Goal: Transaction & Acquisition: Purchase product/service

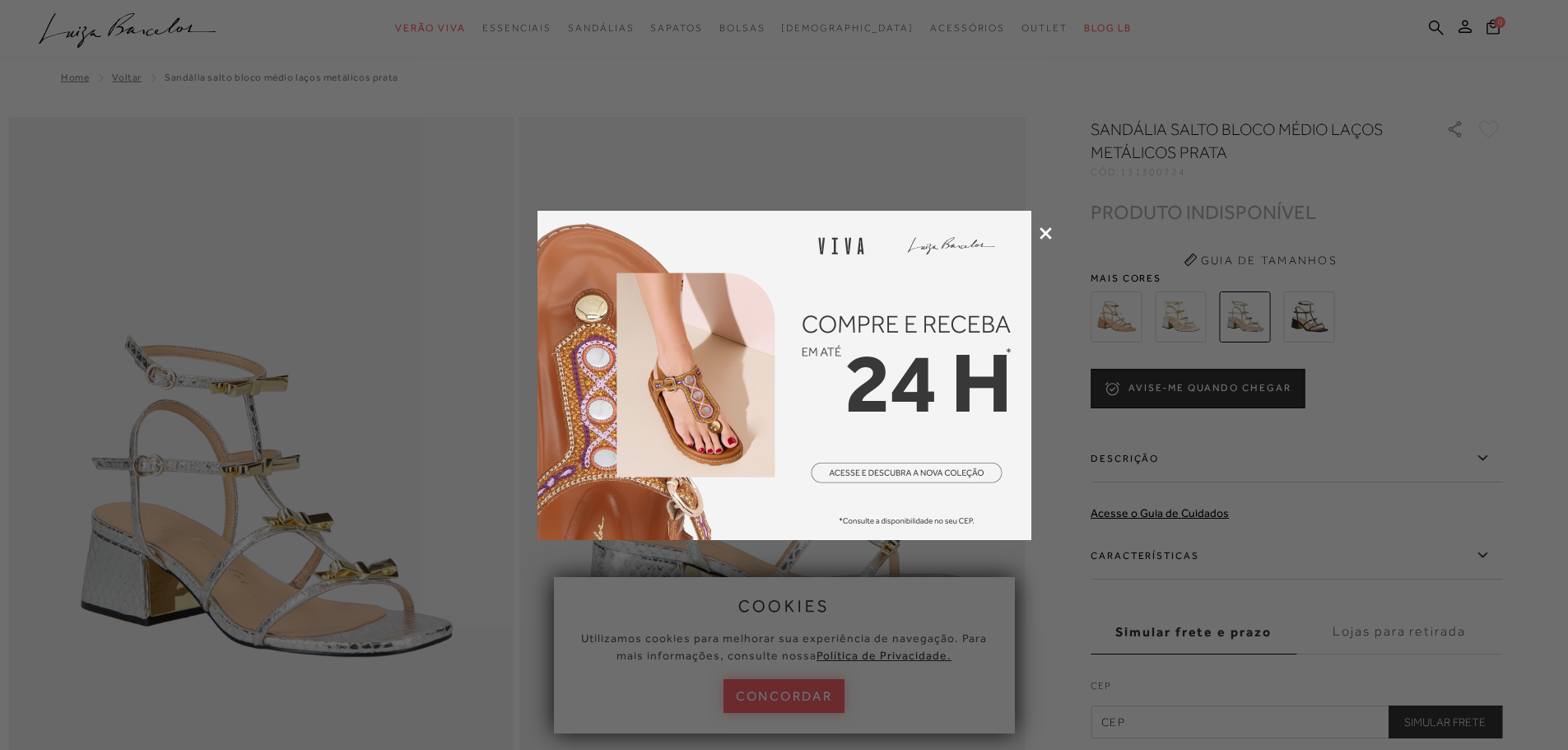
click at [1046, 236] on icon at bounding box center [1046, 233] width 13 height 13
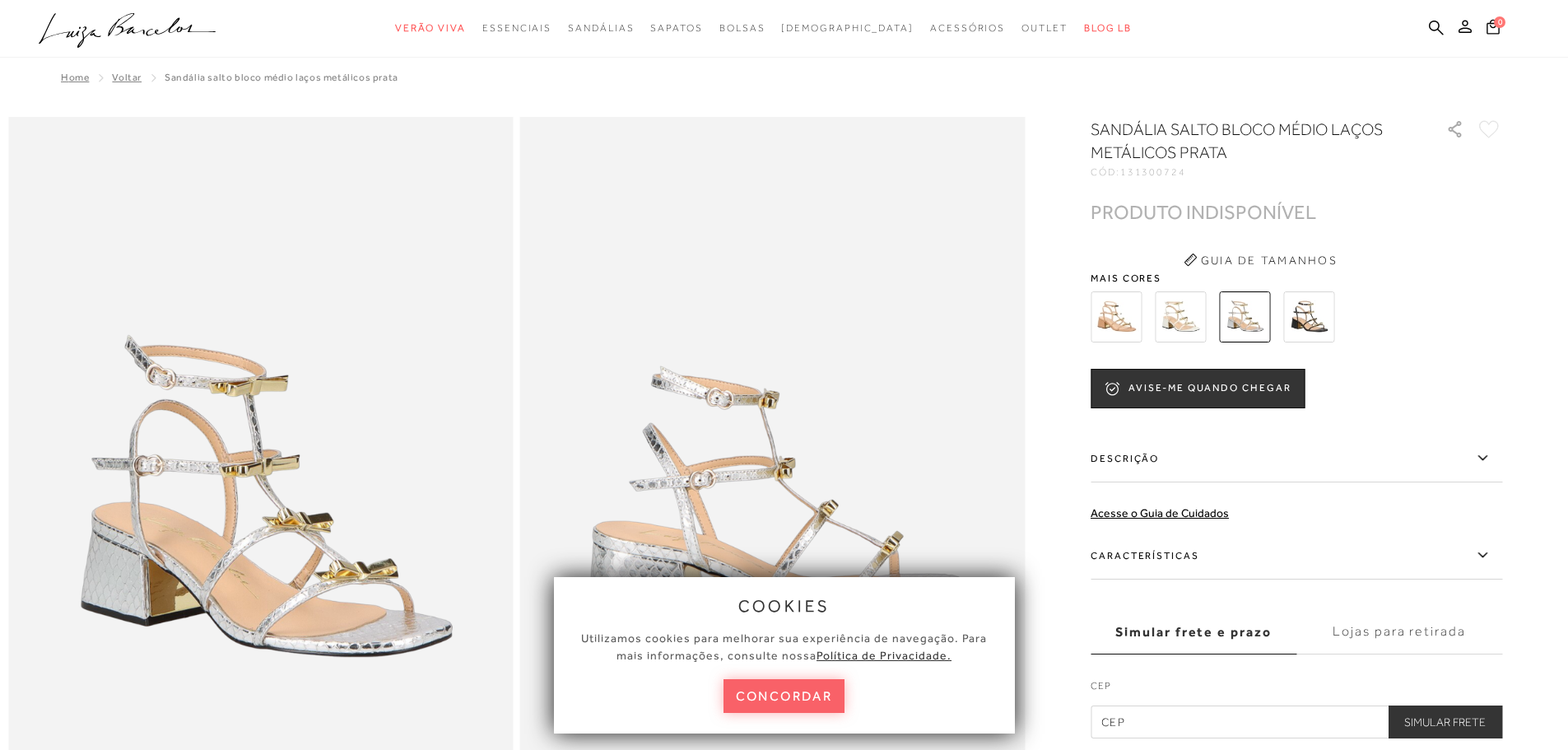
click at [1184, 310] on img at bounding box center [1180, 316] width 51 height 51
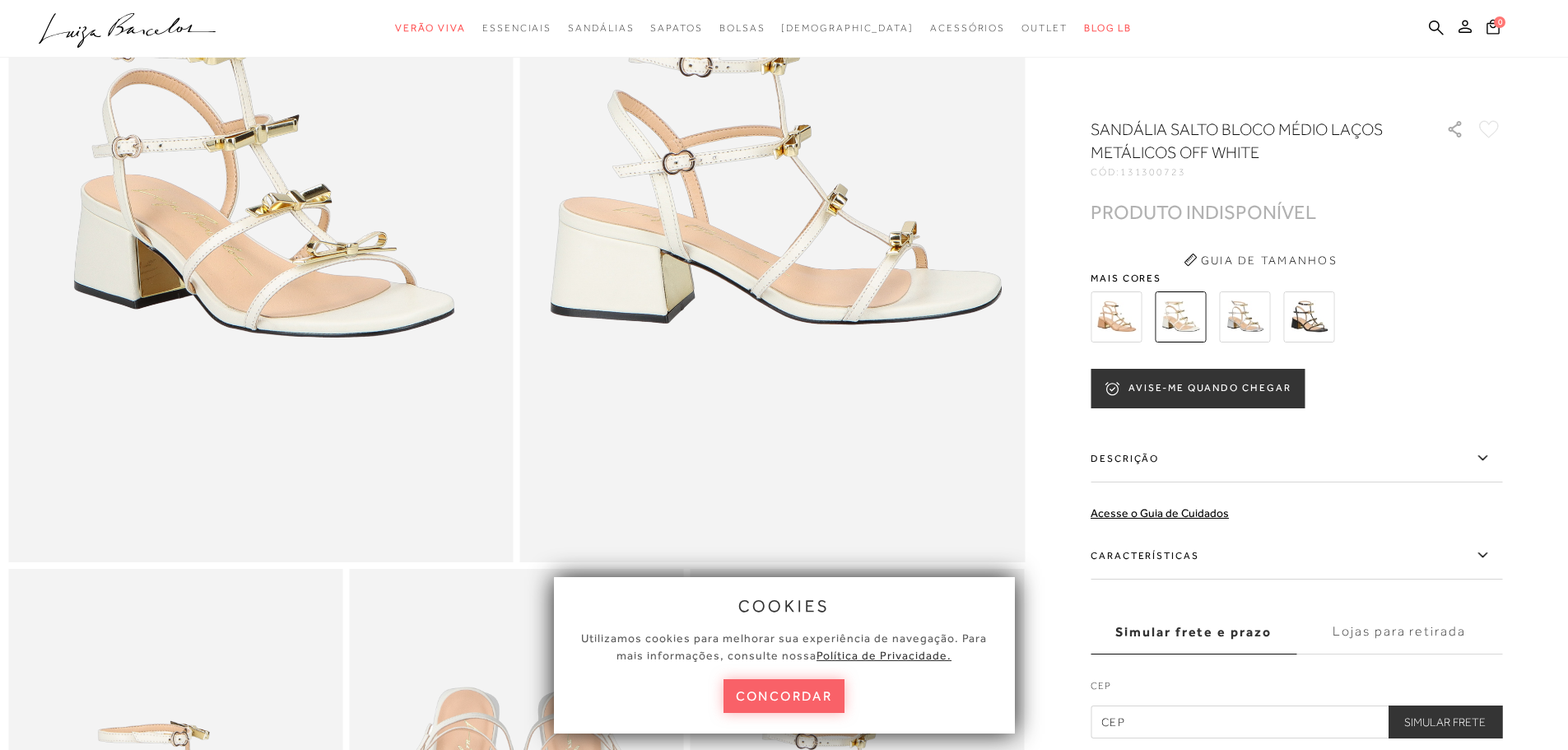
scroll to position [82, 0]
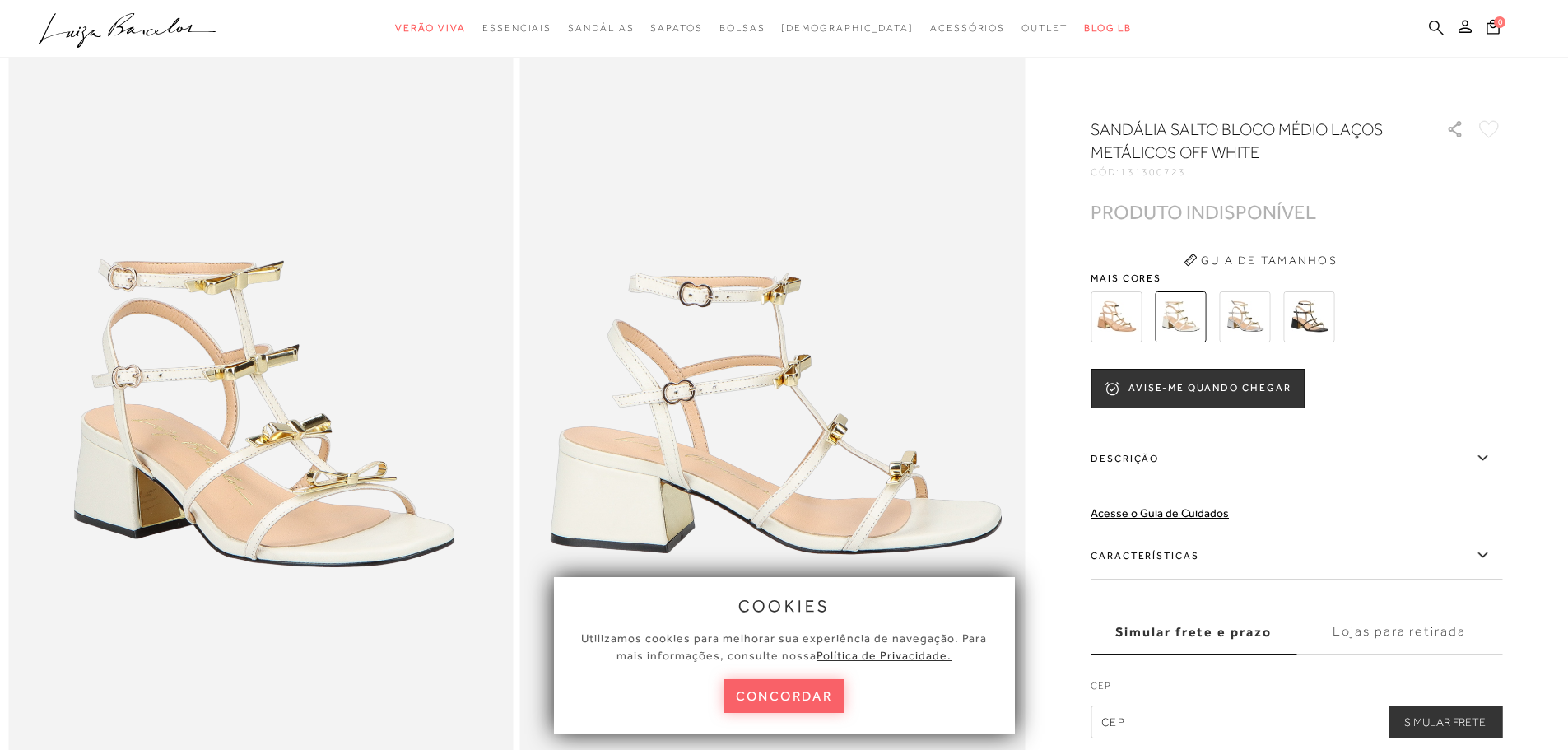
click at [1434, 26] on icon at bounding box center [1436, 27] width 14 height 15
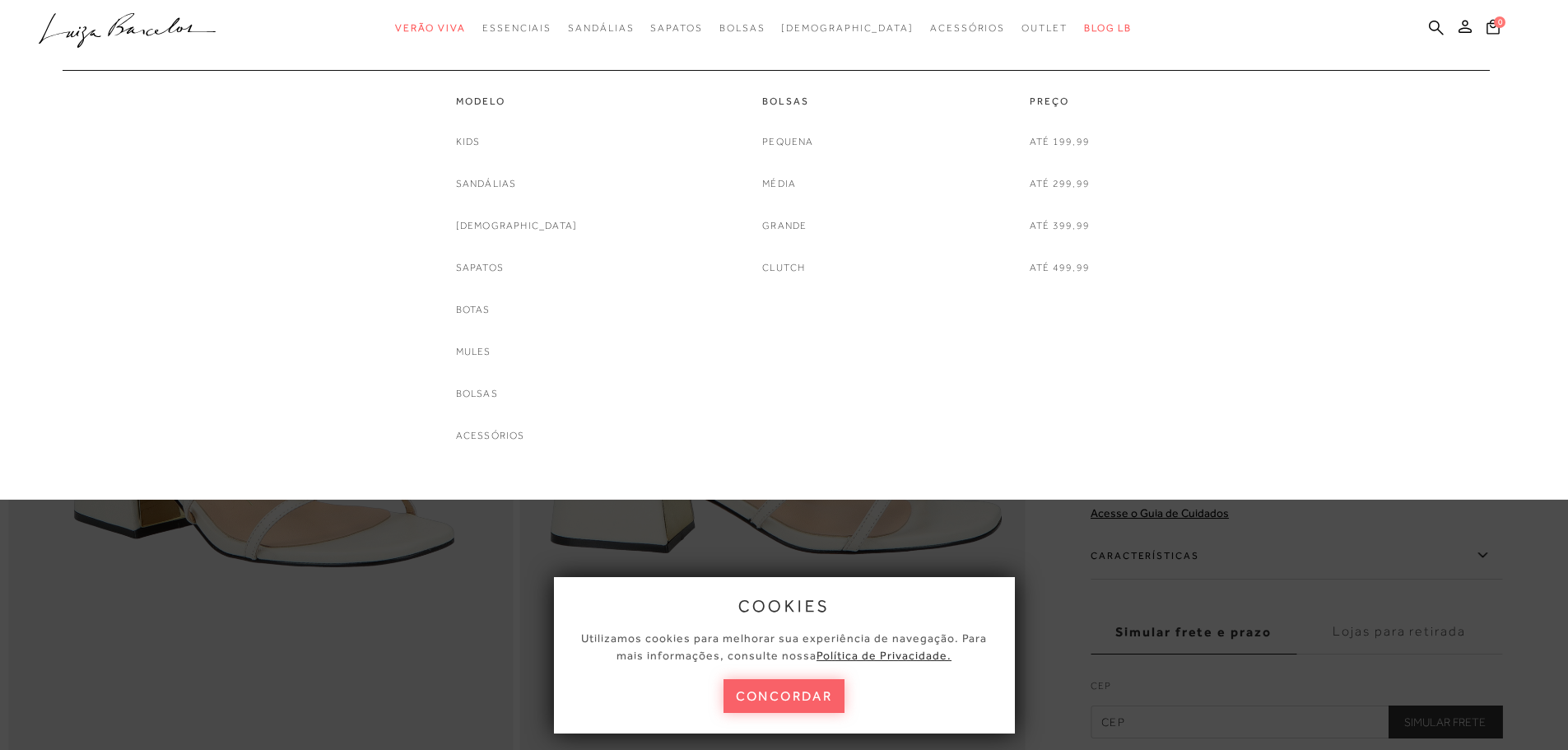
click at [628, 61] on div at bounding box center [775, 61] width 1460 height 16
click at [566, 55] on div at bounding box center [775, 61] width 1460 height 16
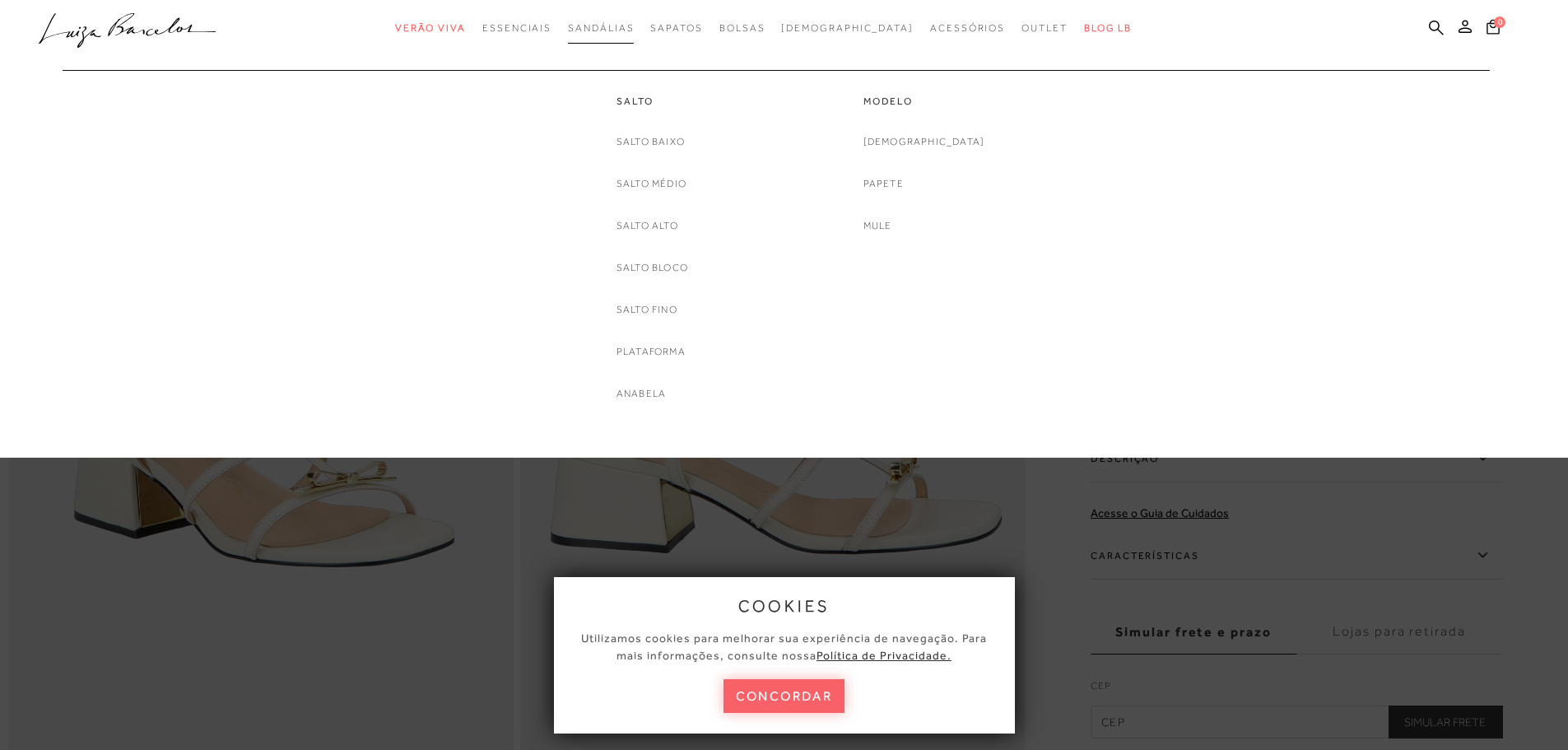
click at [634, 33] on span "Sandálias" at bounding box center [601, 28] width 66 height 12
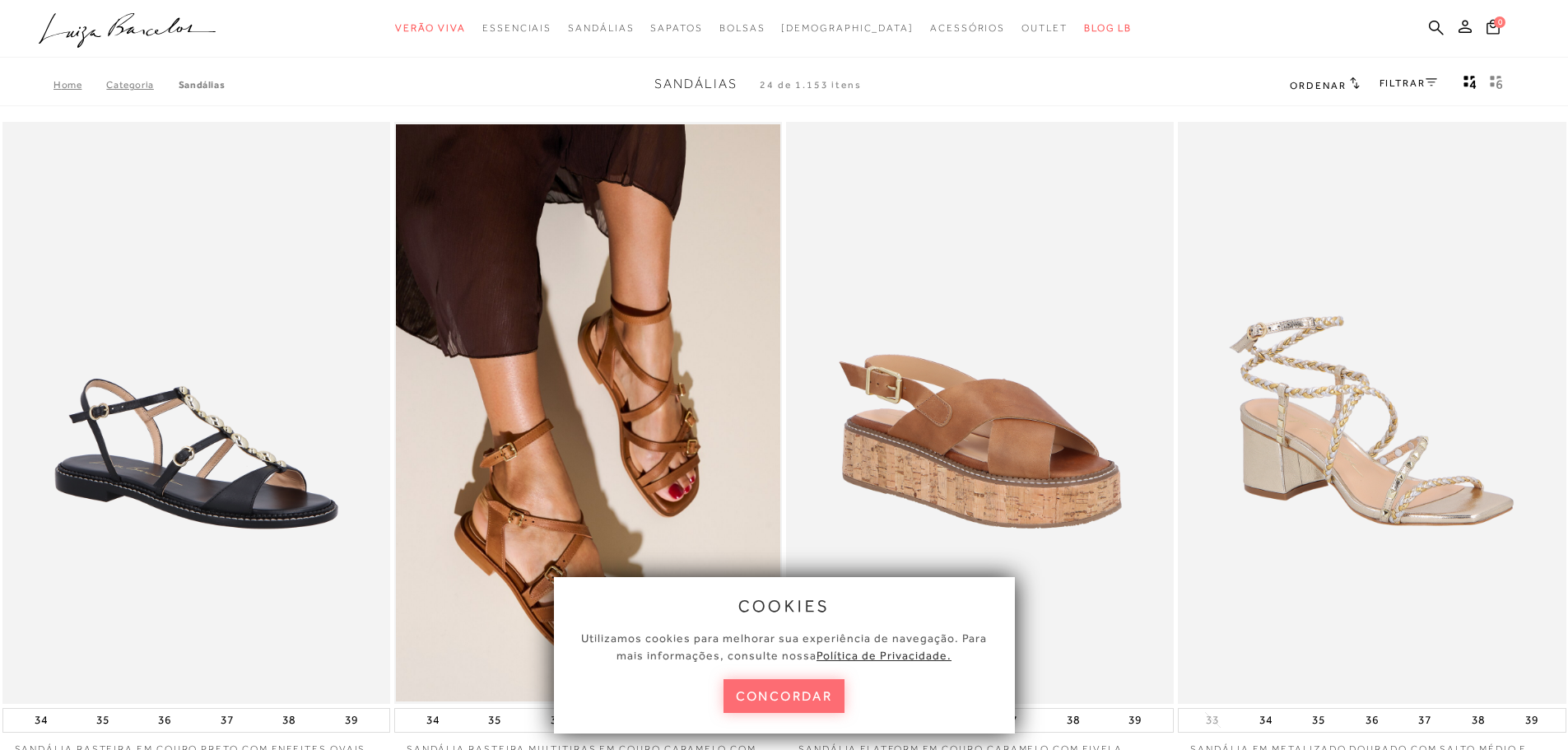
click at [837, 696] on button "concordar" at bounding box center [784, 695] width 122 height 33
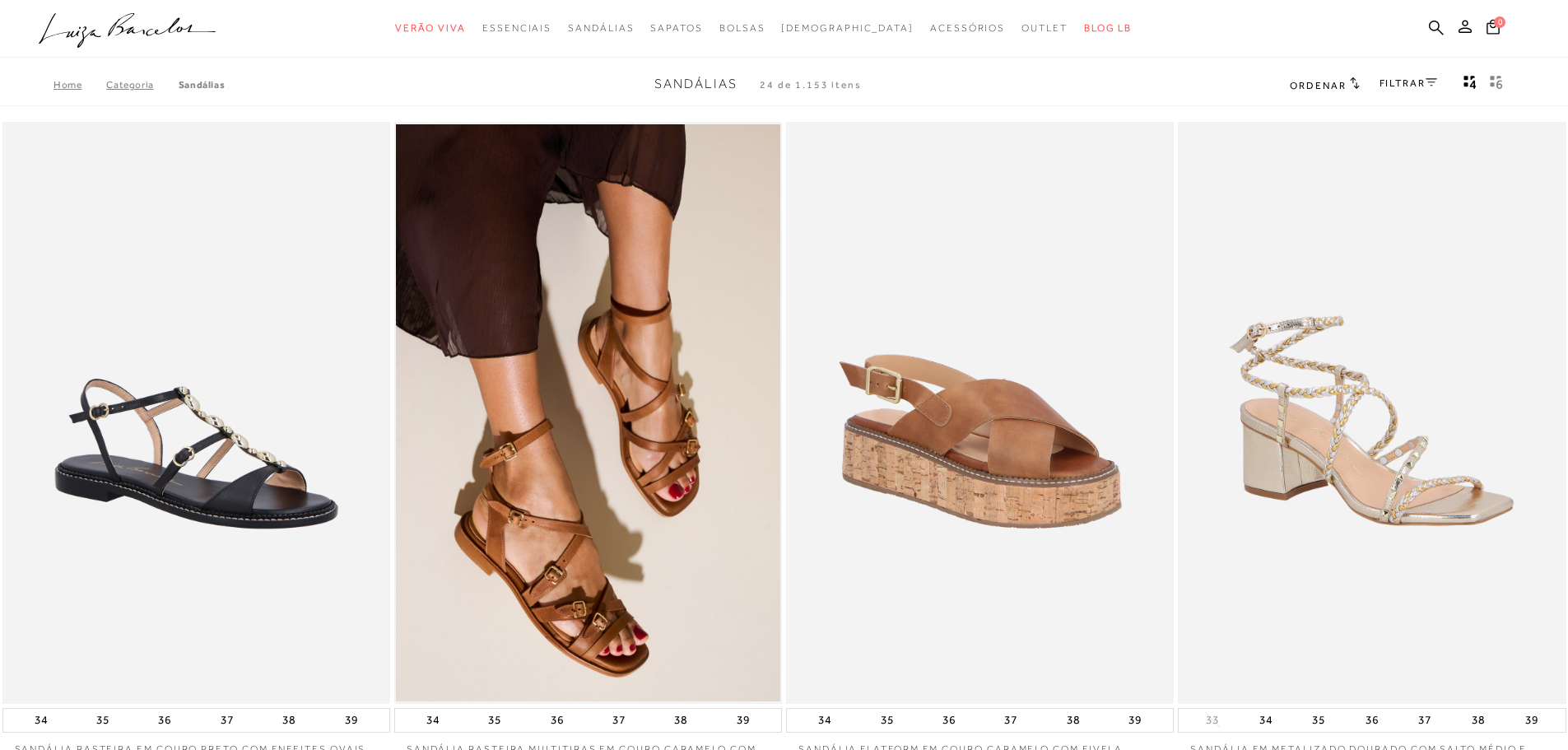
click at [1389, 83] on link "FILTRAR" at bounding box center [1408, 83] width 58 height 12
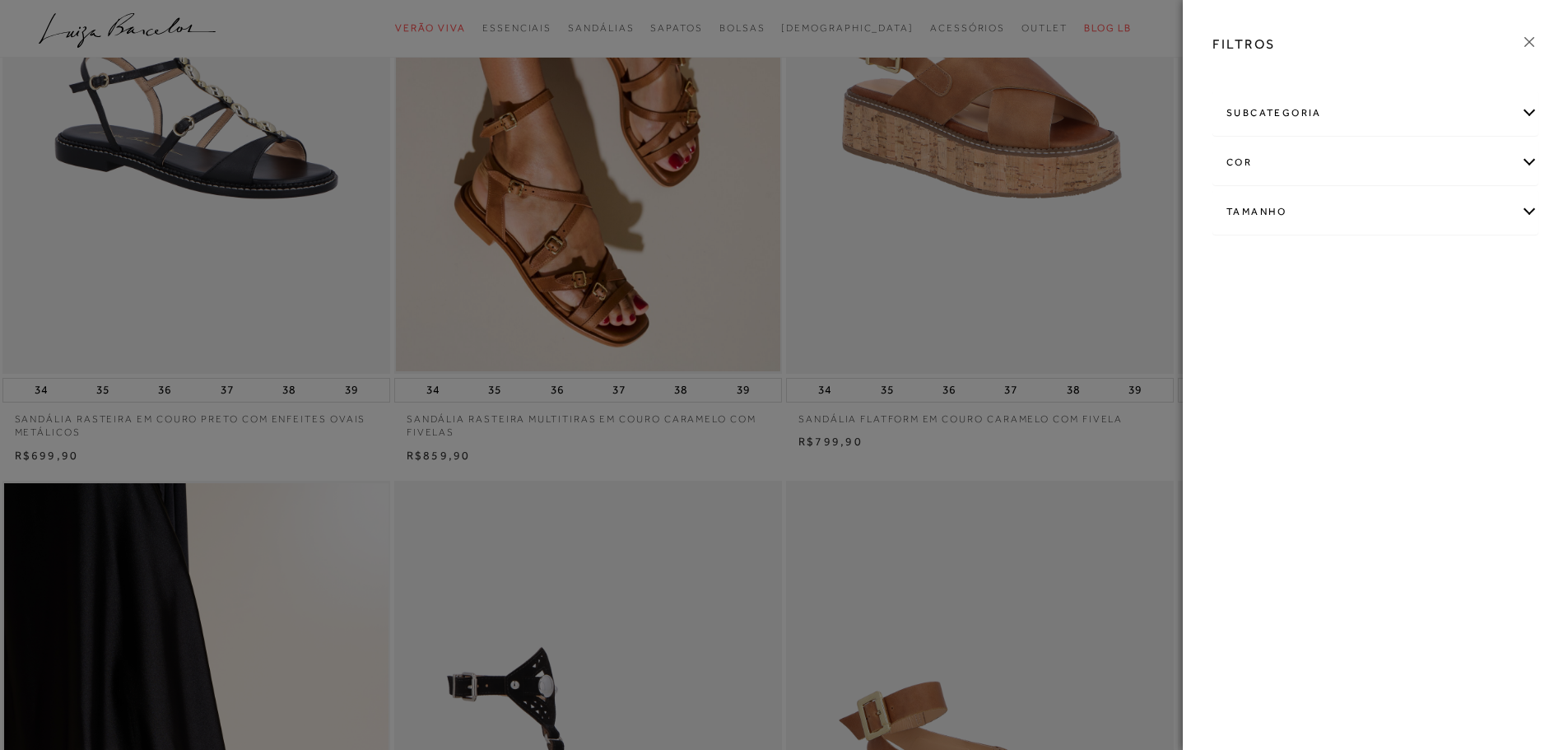
scroll to position [165, 0]
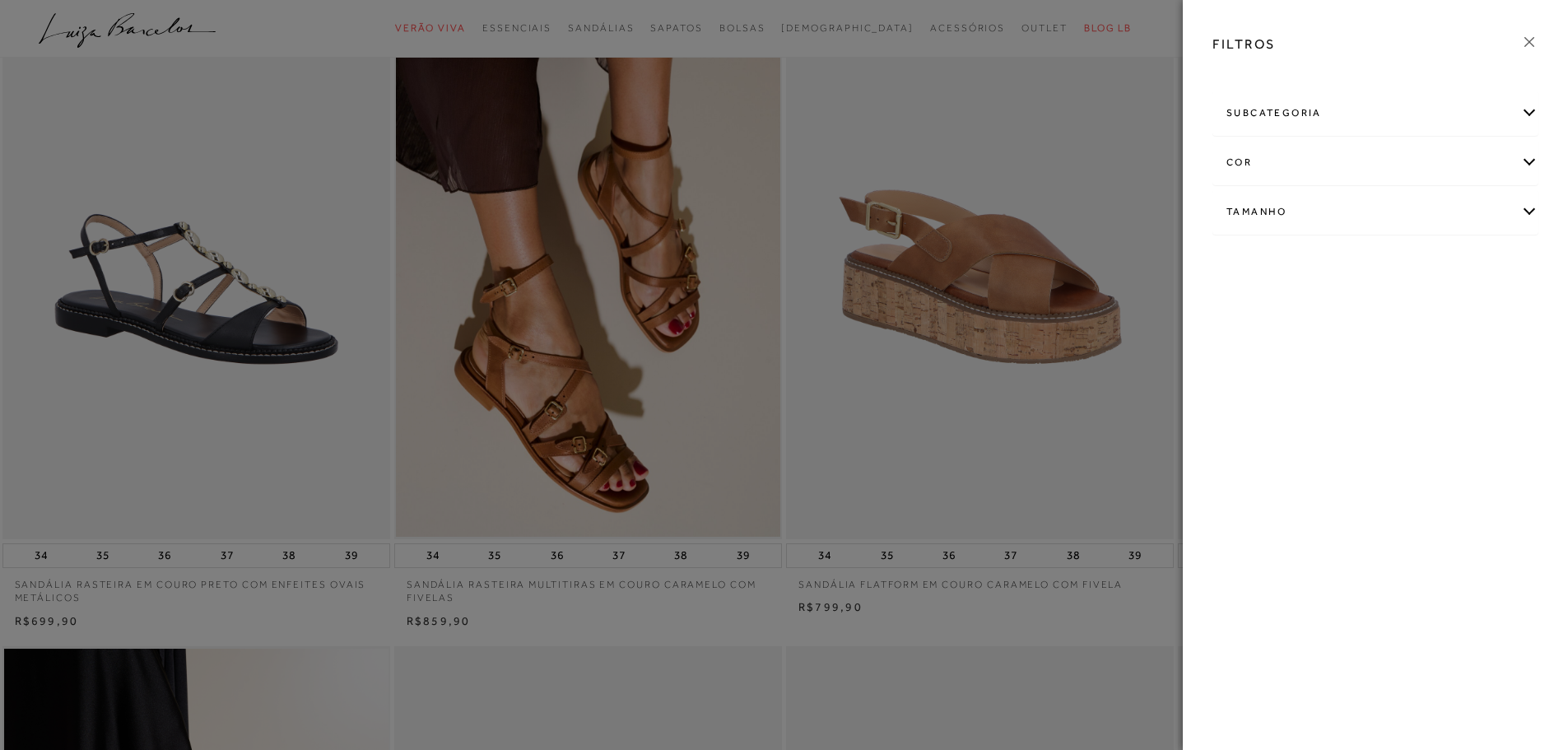
click at [1250, 206] on div "Tamanho" at bounding box center [1376, 212] width 325 height 43
click at [1261, 338] on link "Ver mais..." at bounding box center [1257, 336] width 44 height 13
click at [1302, 355] on span "36" at bounding box center [1301, 352] width 23 height 13
click at [1301, 355] on input "36" at bounding box center [1293, 354] width 16 height 16
checkbox input "true"
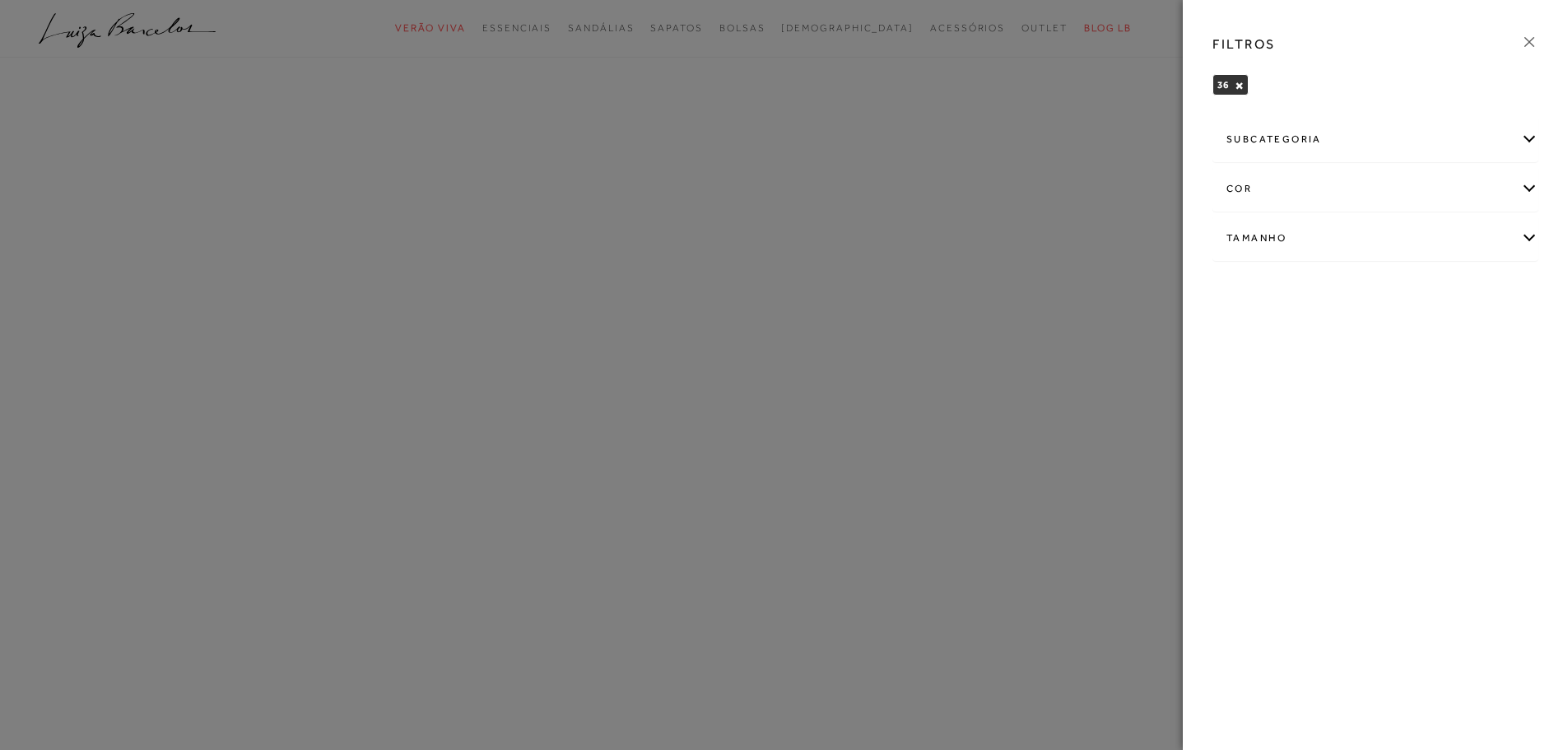
click at [1245, 188] on div "cor" at bounding box center [1376, 188] width 325 height 43
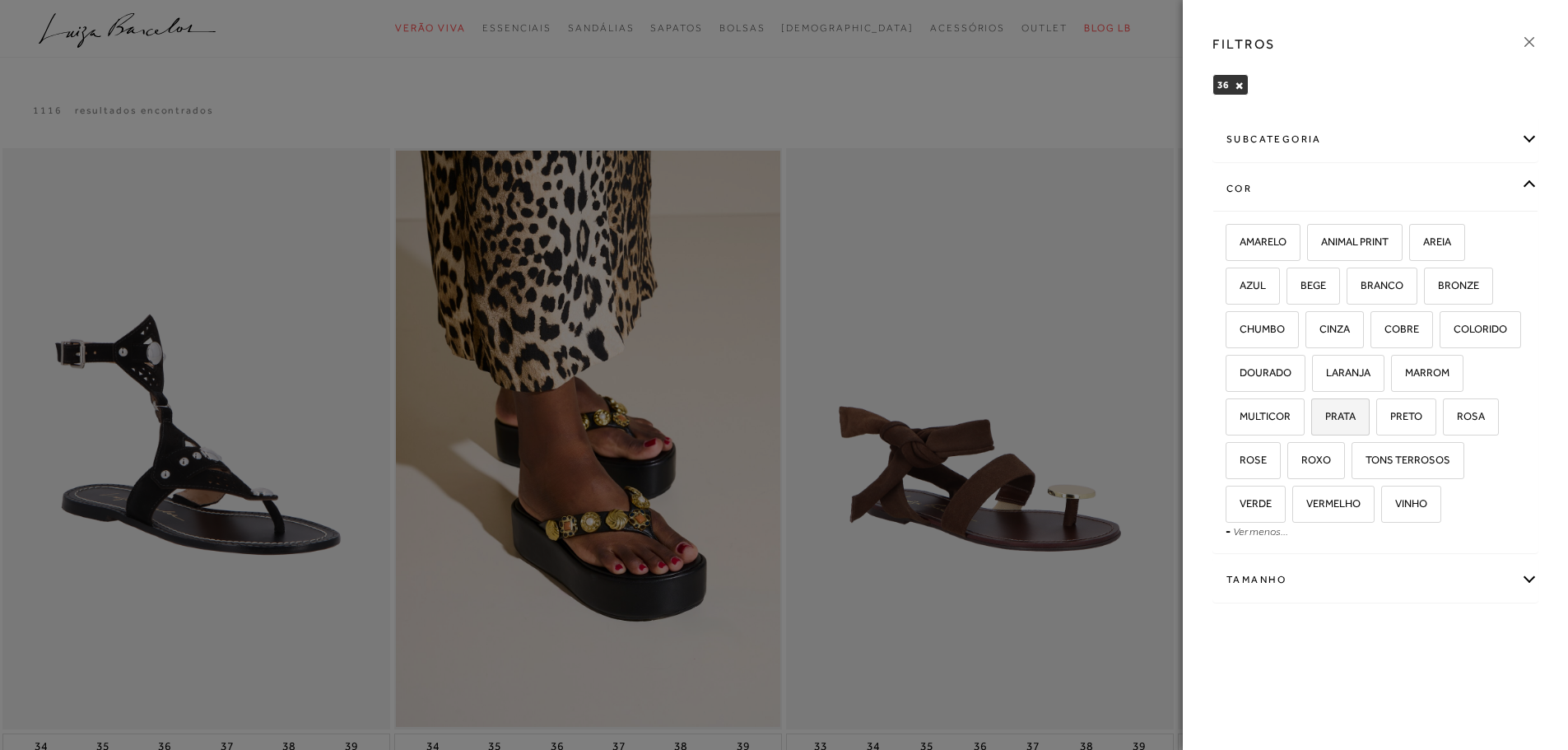
click at [1342, 413] on span "PRATA" at bounding box center [1334, 416] width 42 height 13
click at [1325, 413] on input "PRATA" at bounding box center [1317, 419] width 16 height 16
checkbox input "true"
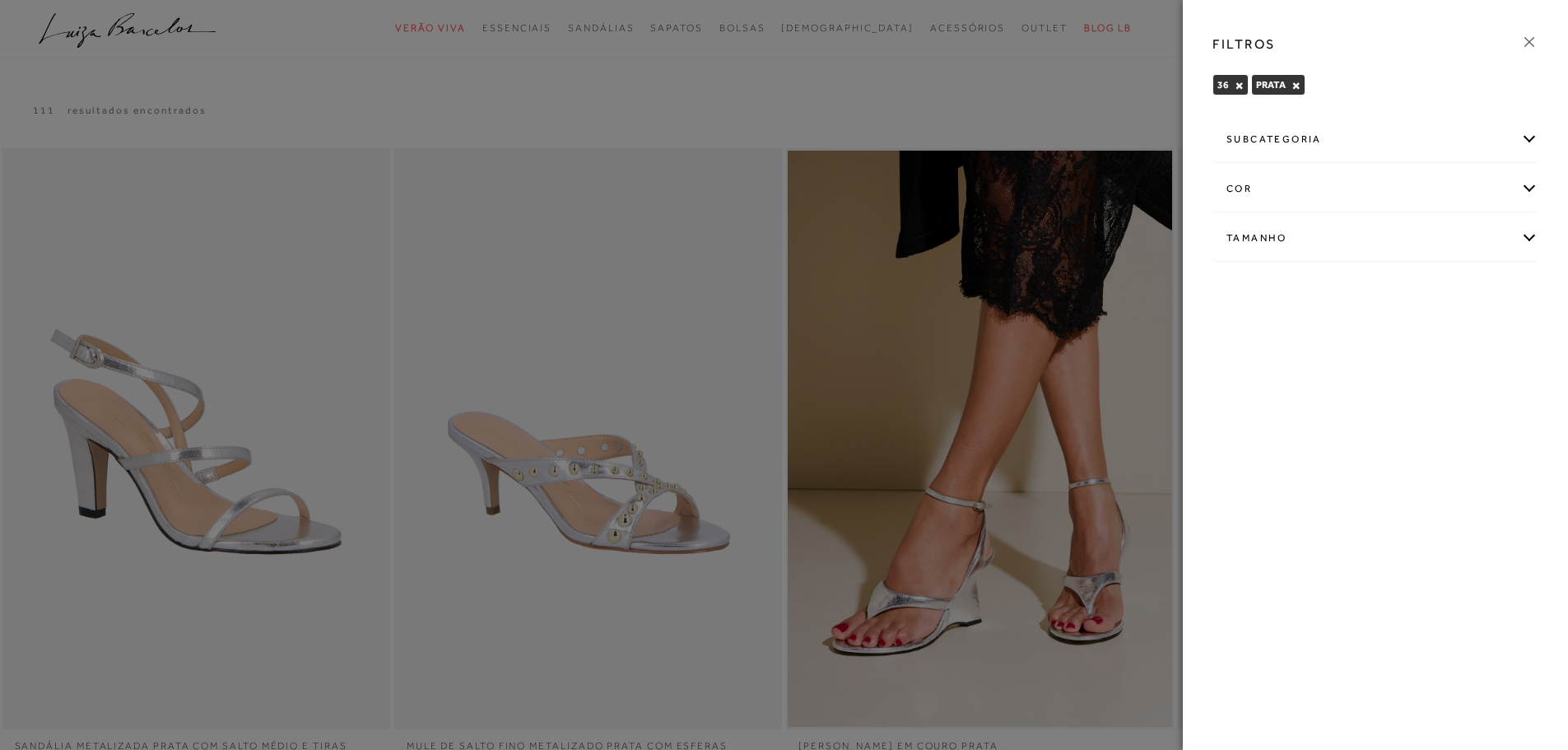
click at [846, 78] on div at bounding box center [784, 375] width 1568 height 750
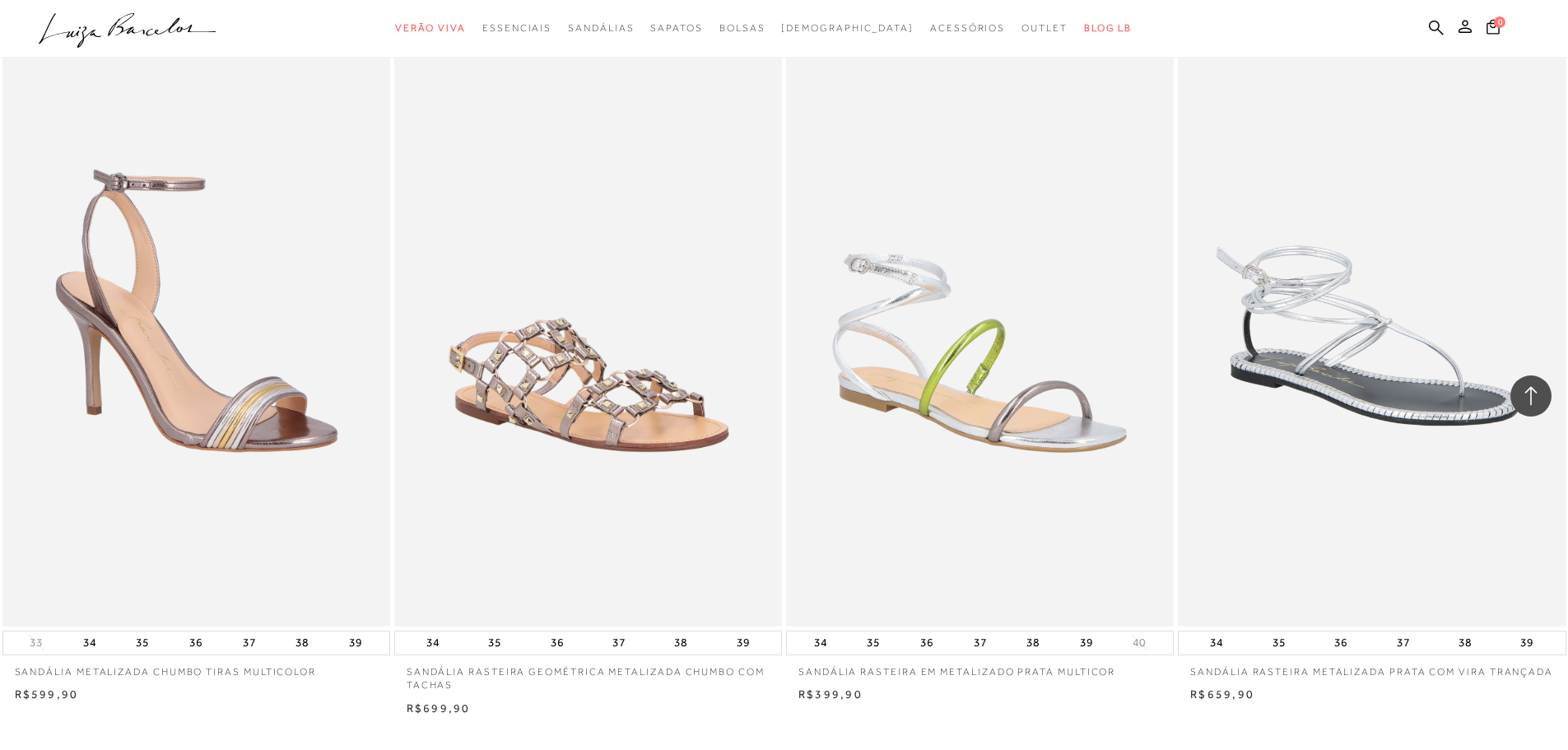
scroll to position [1893, 0]
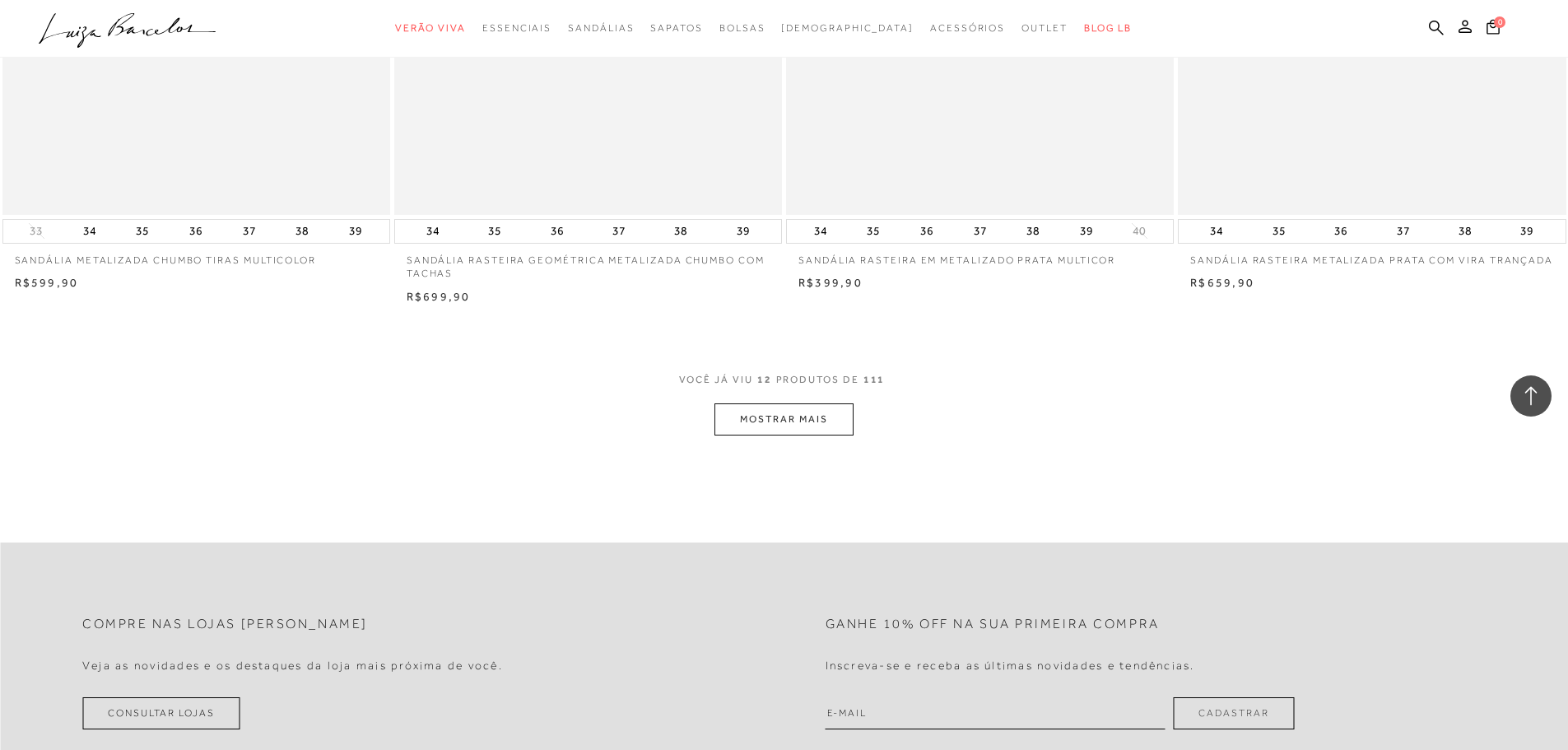
click at [823, 402] on div "VOCê JÁ VIU 12 PRODUTOS DE 111" at bounding box center [784, 389] width 211 height 31
click at [825, 415] on button "MOSTRAR MAIS" at bounding box center [783, 419] width 138 height 32
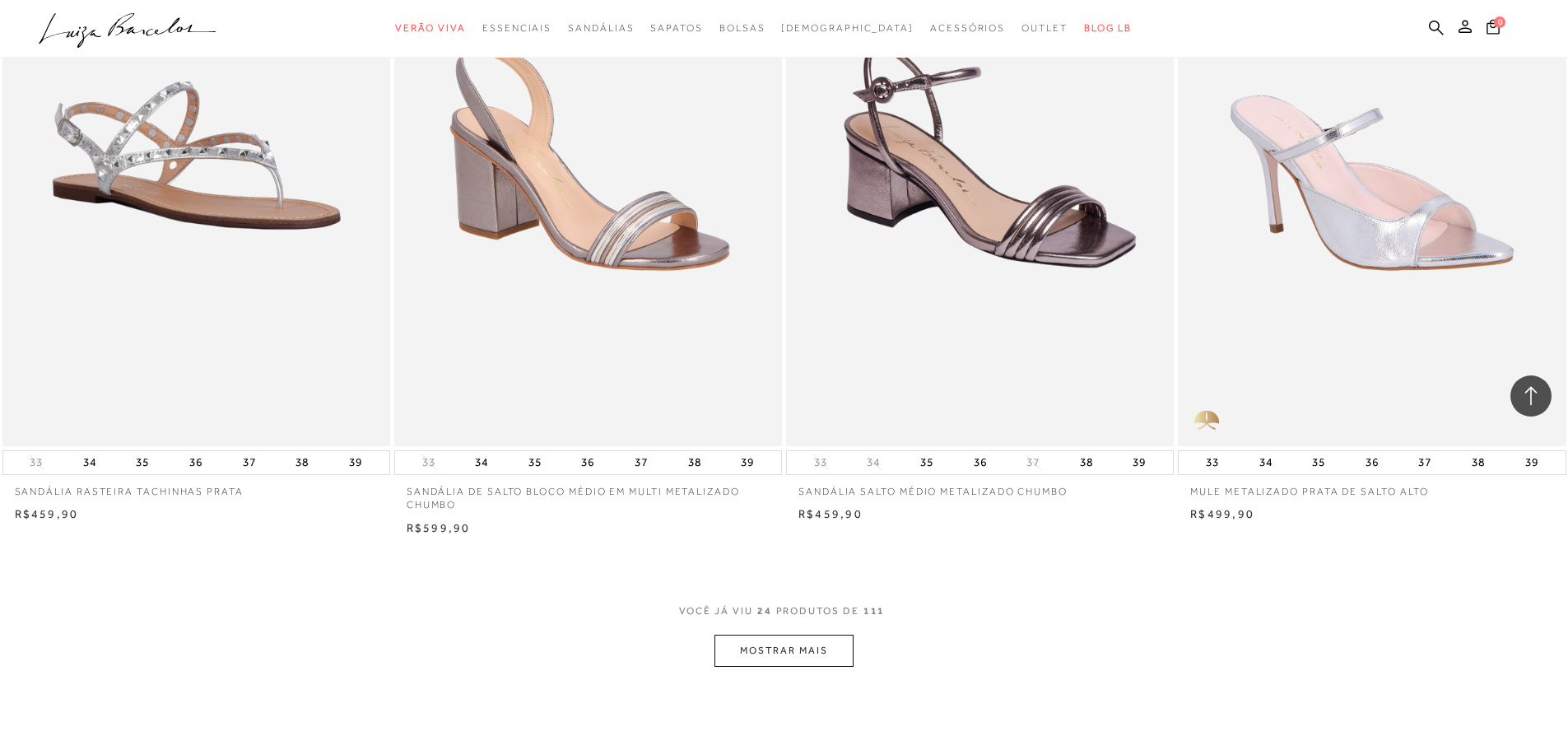
scroll to position [3704, 0]
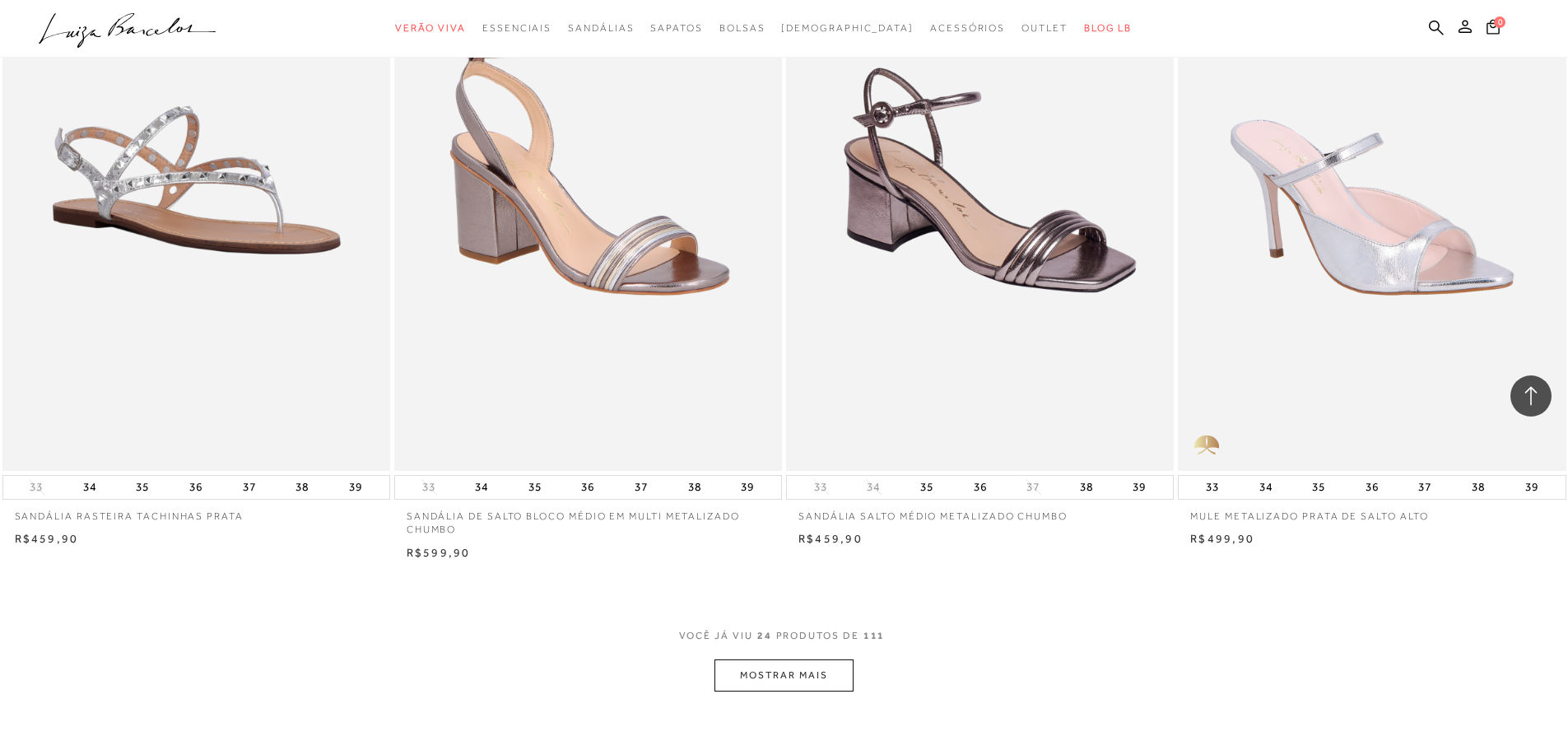
click at [777, 680] on button "MOSTRAR MAIS" at bounding box center [783, 675] width 138 height 32
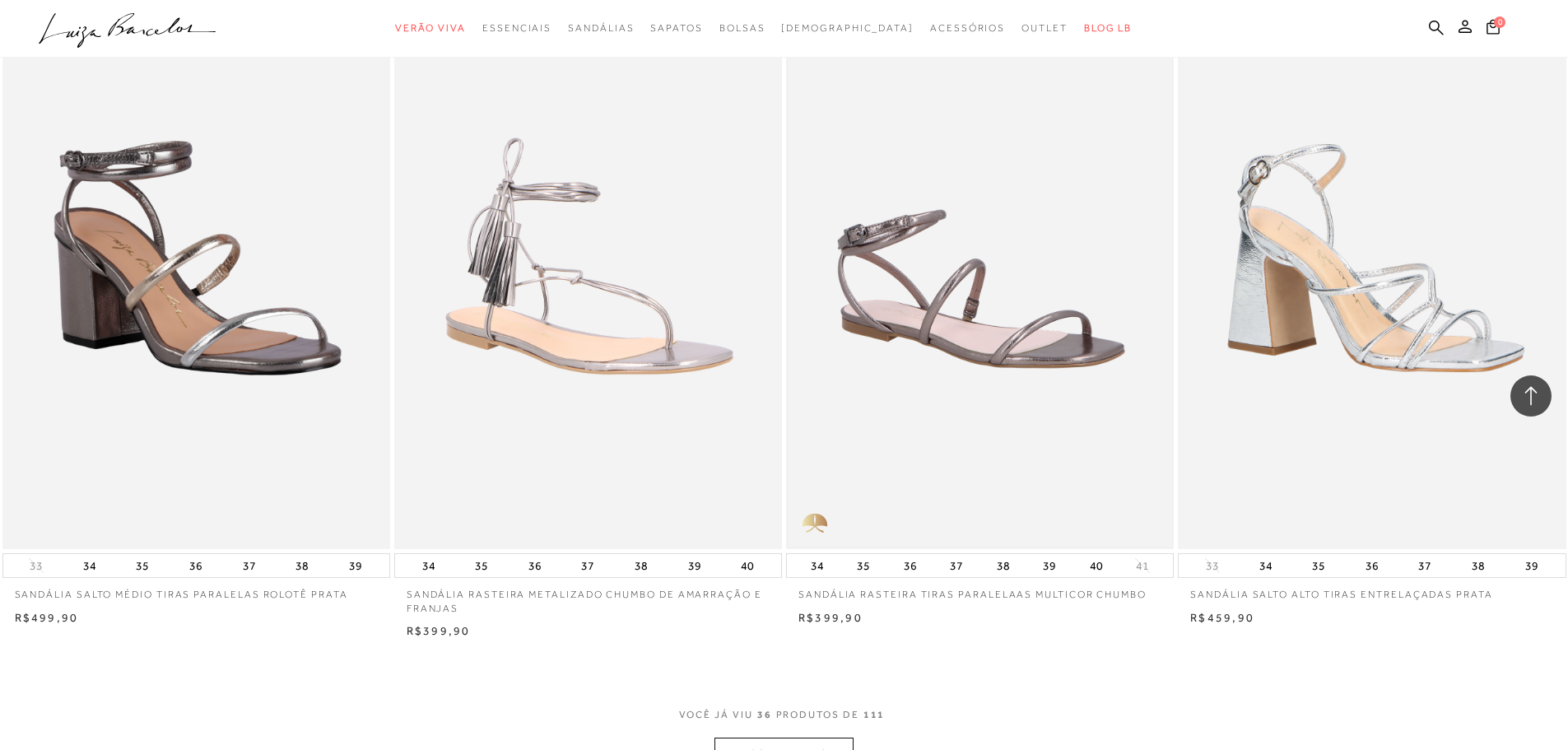
scroll to position [5761, 0]
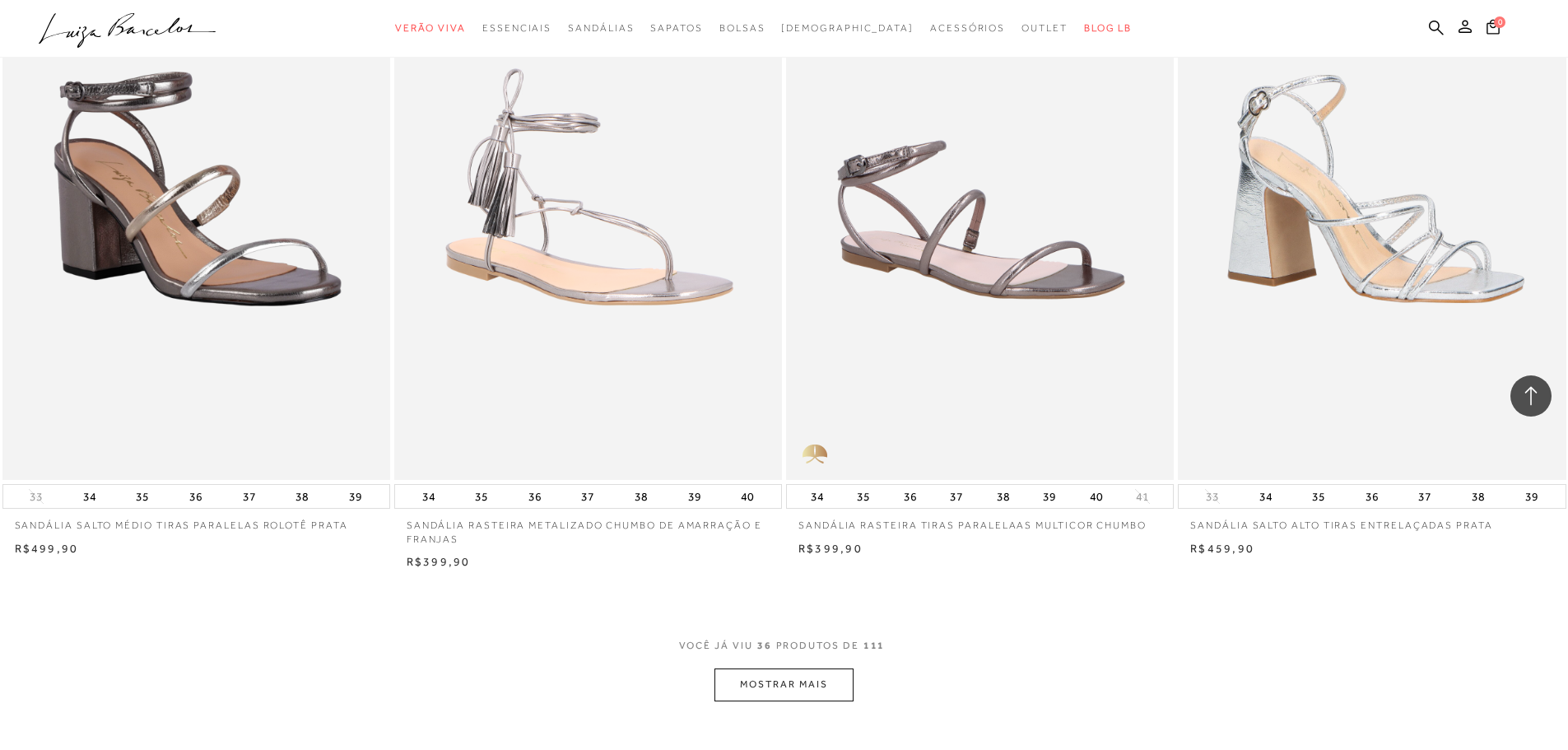
click at [807, 673] on button "MOSTRAR MAIS" at bounding box center [783, 684] width 138 height 32
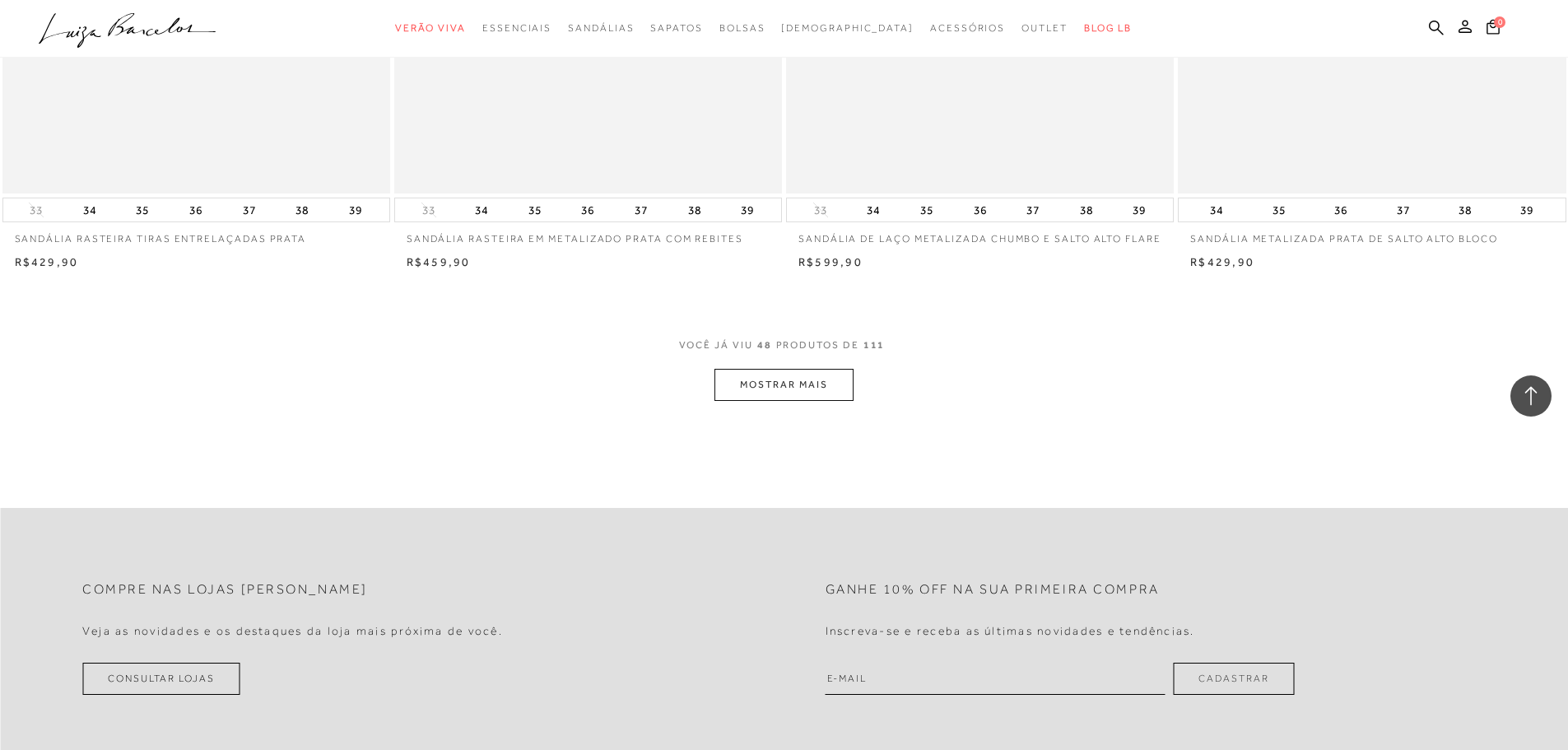
scroll to position [8148, 0]
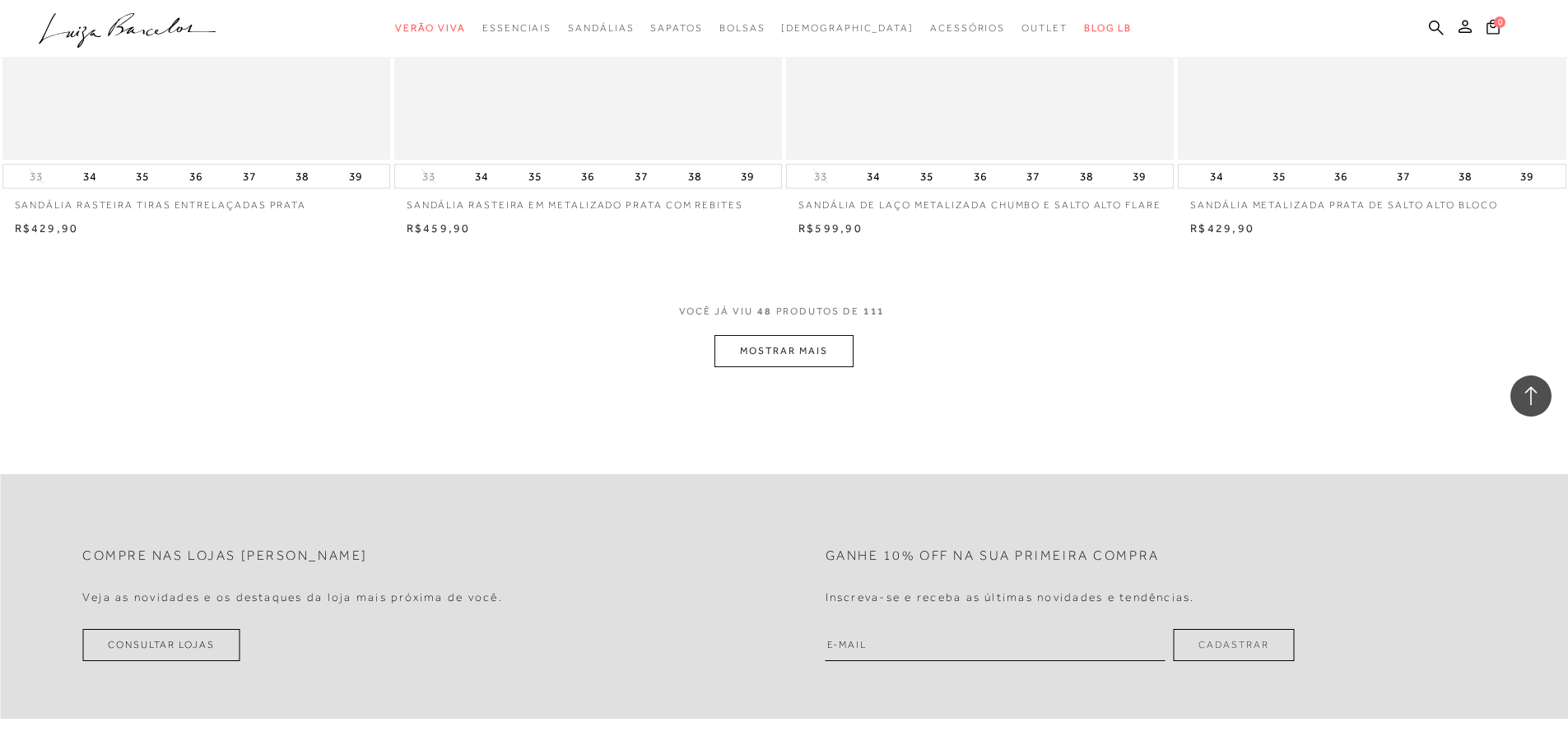
click at [798, 366] on button "MOSTRAR MAIS" at bounding box center [783, 352] width 138 height 32
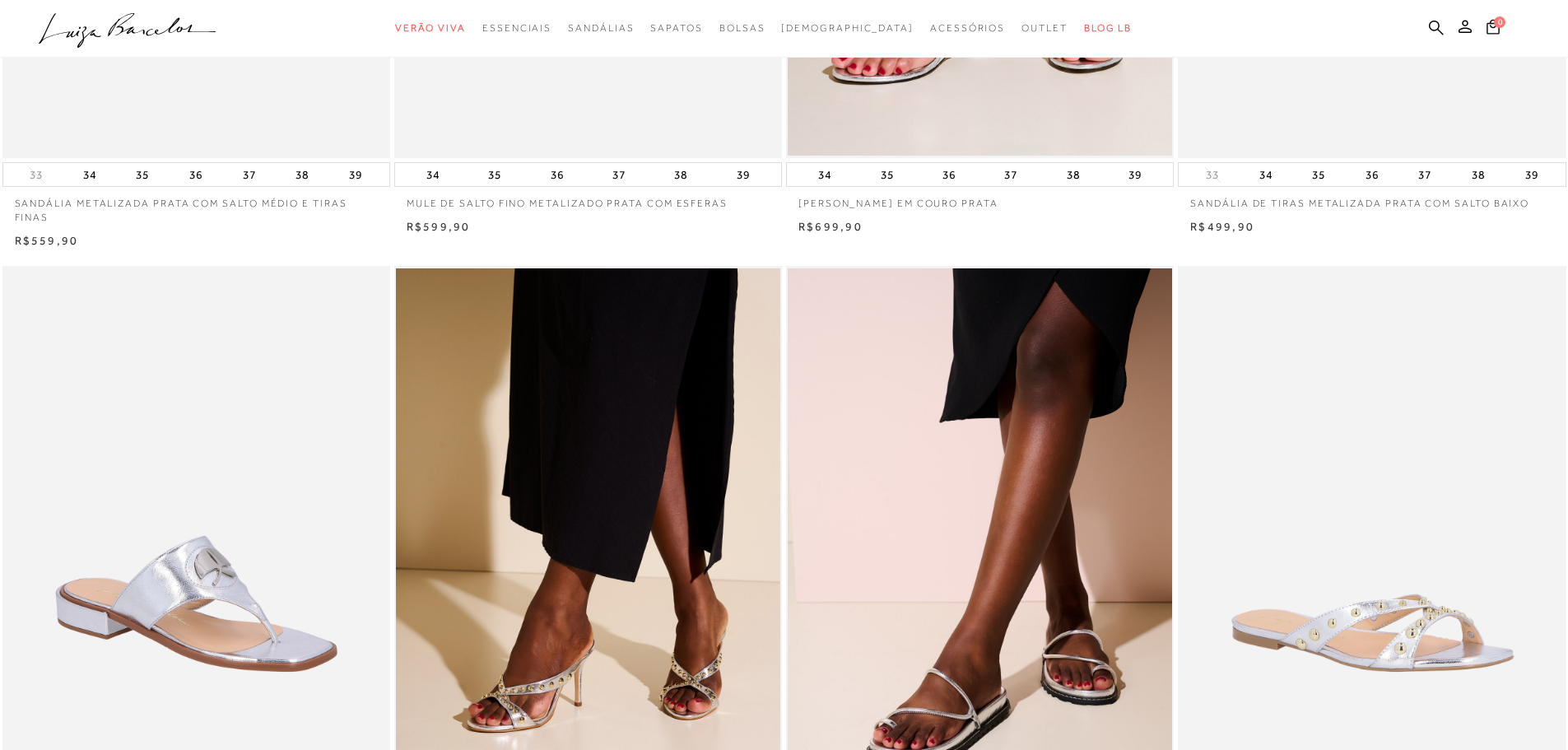
scroll to position [558, 0]
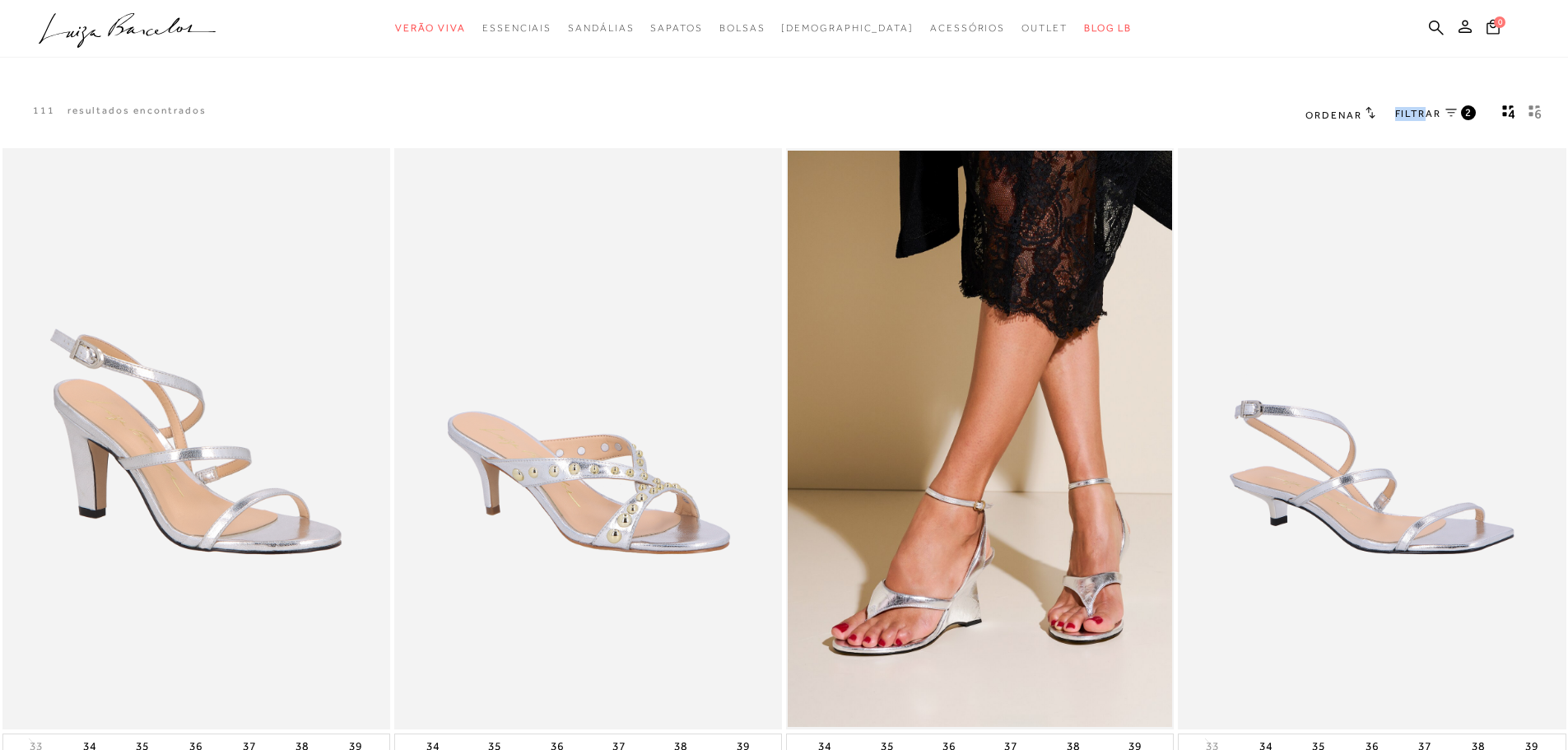
drag, startPoint x: 1430, startPoint y: 108, endPoint x: 1343, endPoint y: 110, distance: 87.0
click at [1363, 107] on div "Ordenar Ordenar por Padrão 2" at bounding box center [1426, 114] width 282 height 22
click at [1340, 111] on span "Ordenar" at bounding box center [1334, 114] width 56 height 12
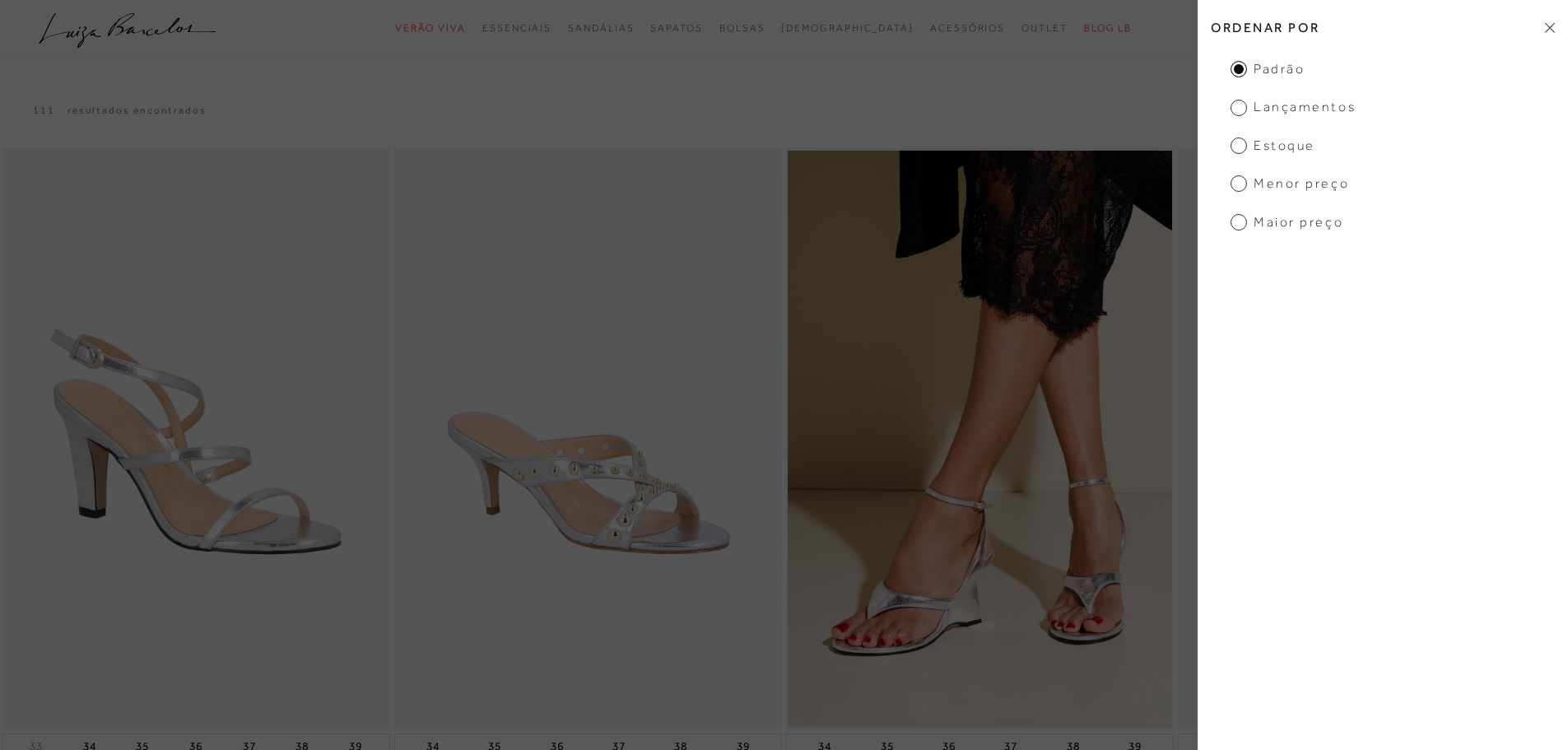
click at [1241, 179] on span "Menor Preço" at bounding box center [1289, 184] width 118 height 18
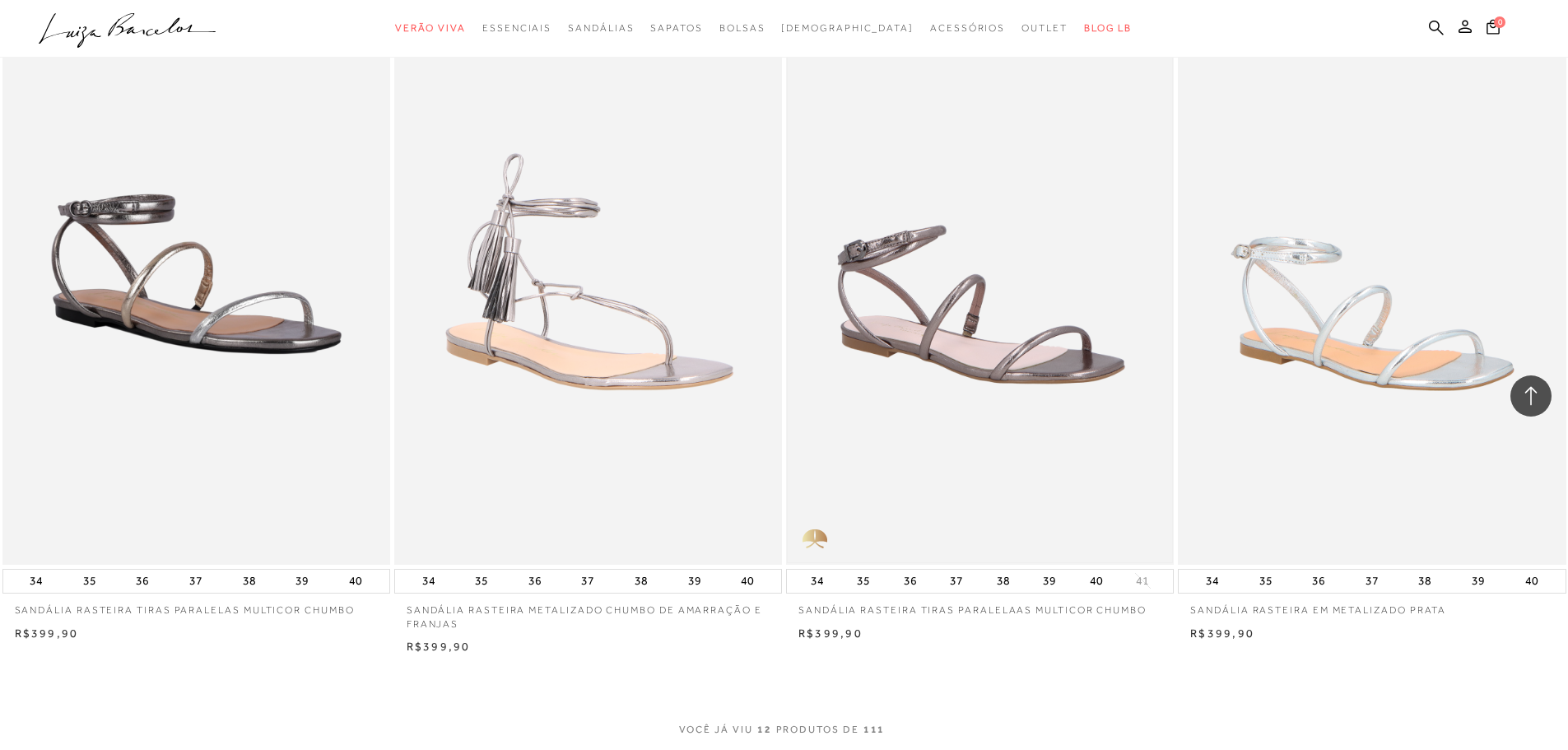
scroll to position [1893, 0]
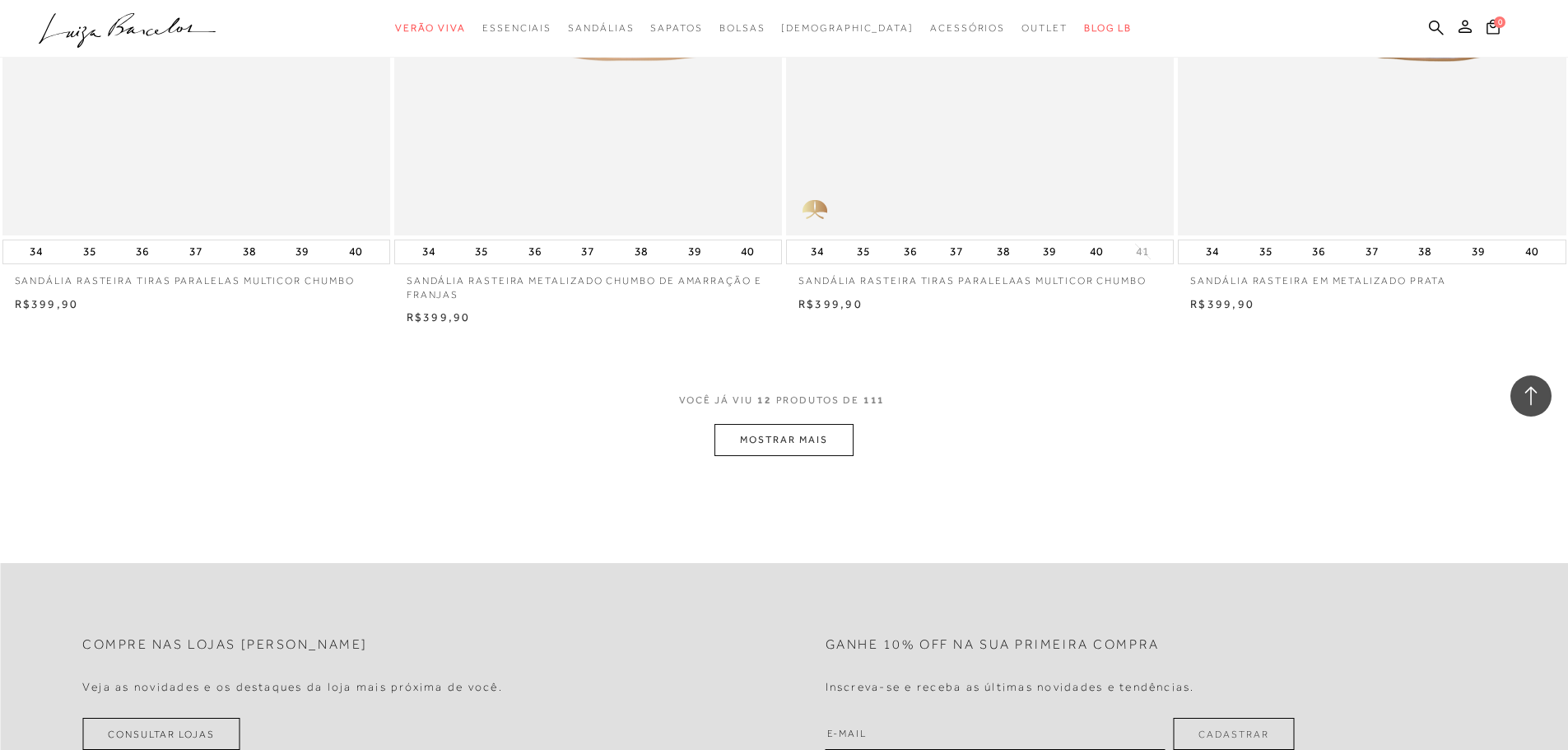
click at [780, 437] on button "MOSTRAR MAIS" at bounding box center [783, 440] width 138 height 32
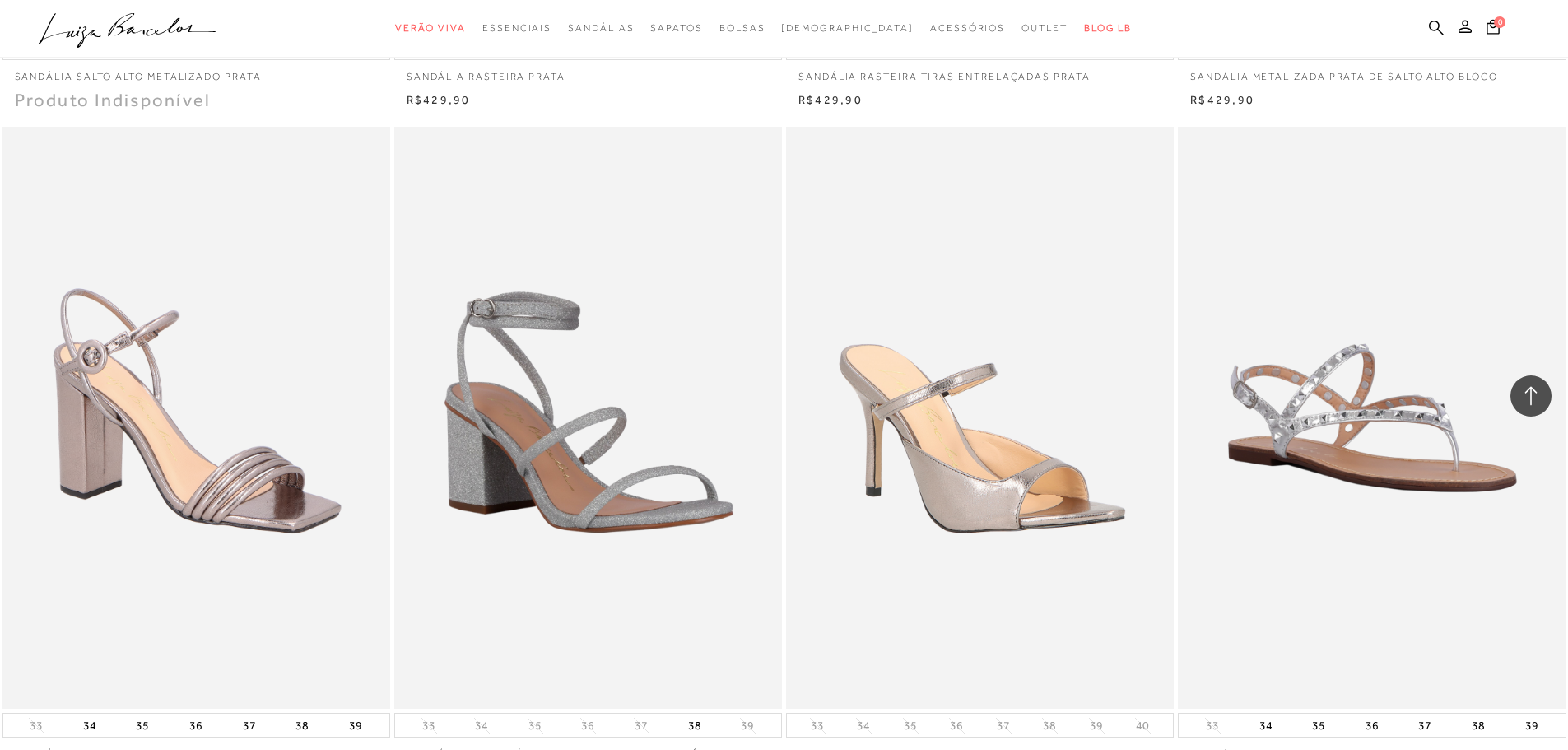
scroll to position [3704, 0]
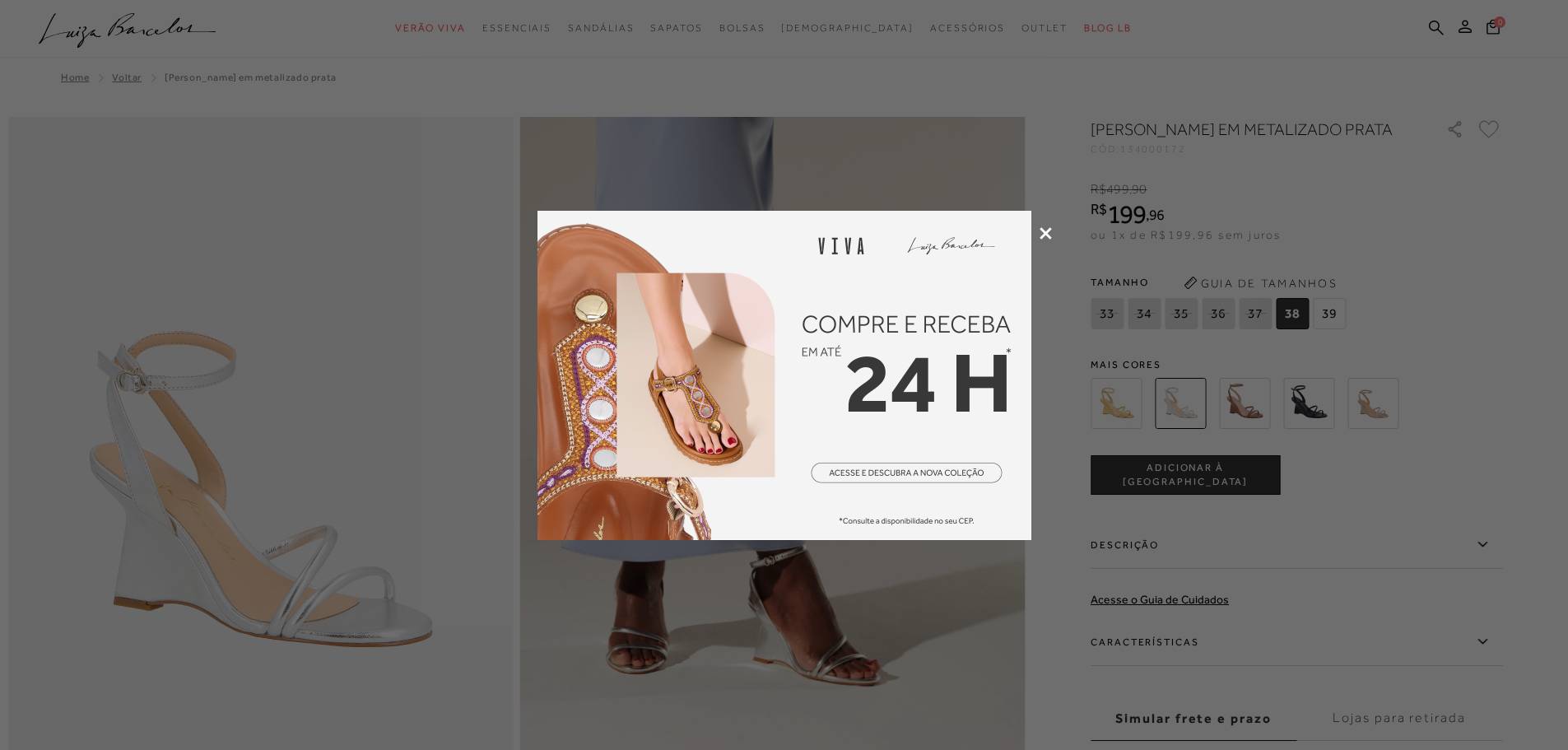
click at [1040, 236] on icon at bounding box center [1046, 233] width 13 height 13
